Goal: Navigation & Orientation: Understand site structure

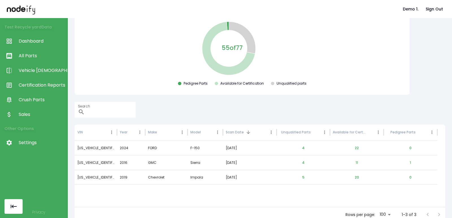
scroll to position [62, 0]
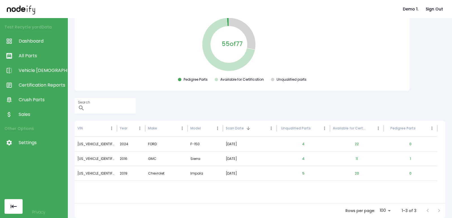
click at [38, 55] on span "All Parts" at bounding box center [42, 56] width 46 height 7
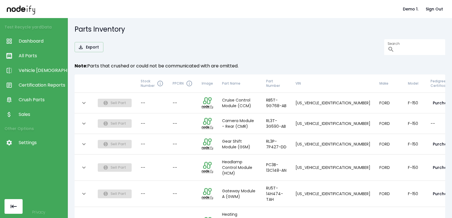
click at [42, 70] on span "Vehicle [DEMOGRAPHIC_DATA]" at bounding box center [42, 70] width 46 height 7
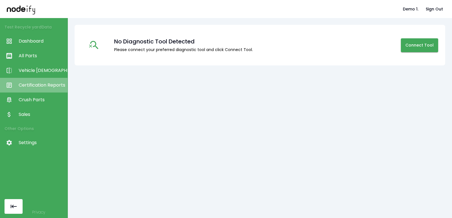
click at [47, 85] on span "Certification Reports" at bounding box center [42, 85] width 46 height 7
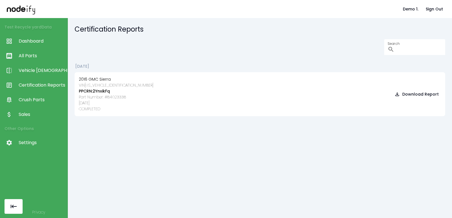
click at [35, 103] on span "Crush Parts" at bounding box center [42, 100] width 46 height 7
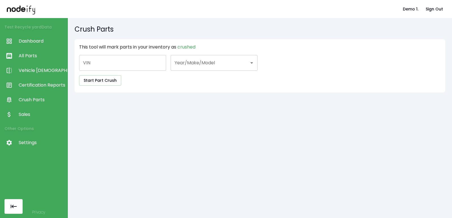
click at [31, 113] on span "Sales" at bounding box center [42, 114] width 46 height 7
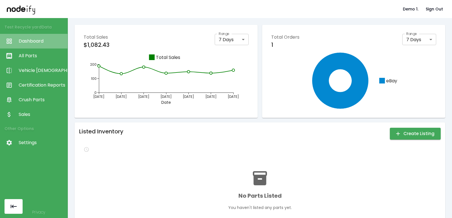
click at [25, 42] on span "Dashboard" at bounding box center [42, 41] width 46 height 7
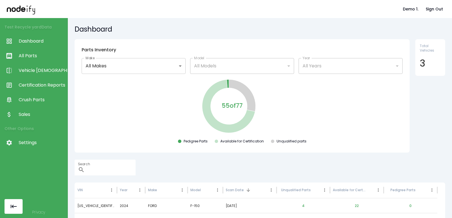
scroll to position [62, 0]
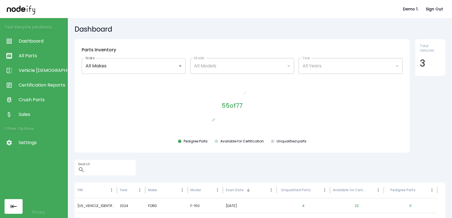
scroll to position [62, 0]
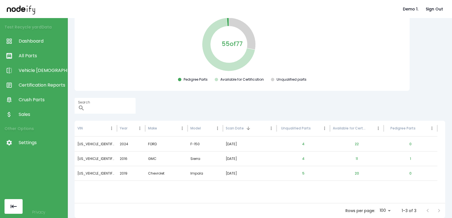
click at [56, 186] on div "Test Recycle yard Data Dashboard All Parts Vehicle Scan Certification Reports C…" at bounding box center [34, 109] width 68 height 218
